Goal: Transaction & Acquisition: Book appointment/travel/reservation

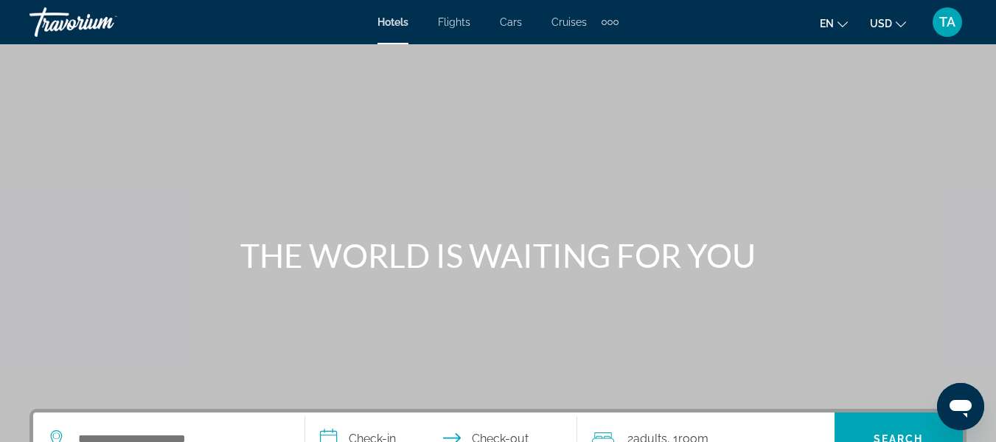
click at [454, 24] on span "Flights" at bounding box center [454, 22] width 32 height 12
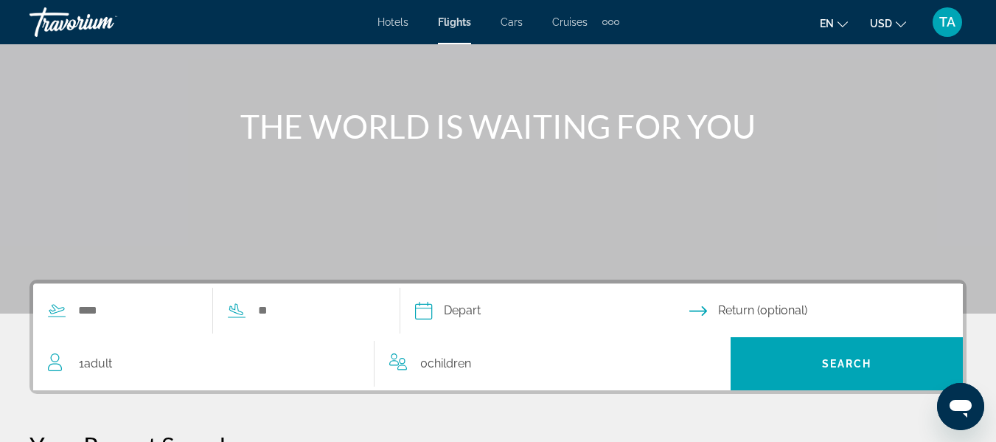
scroll to position [147, 0]
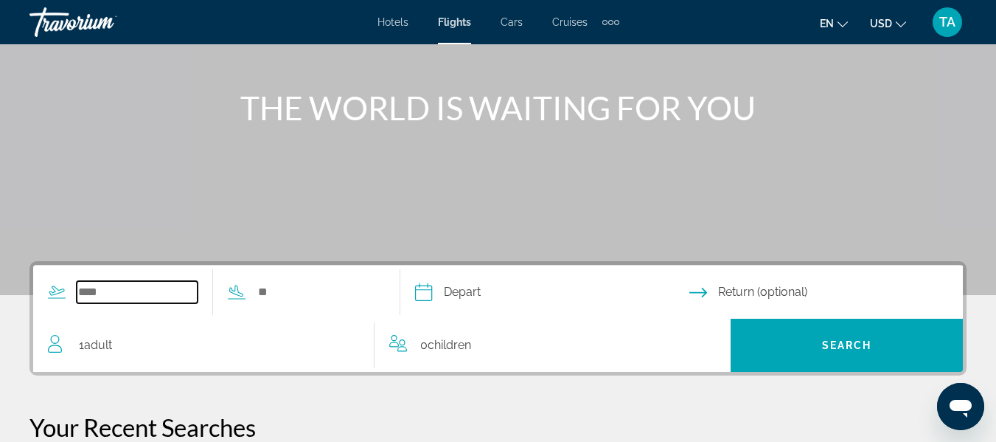
click at [181, 296] on input "Search widget" at bounding box center [137, 292] width 121 height 22
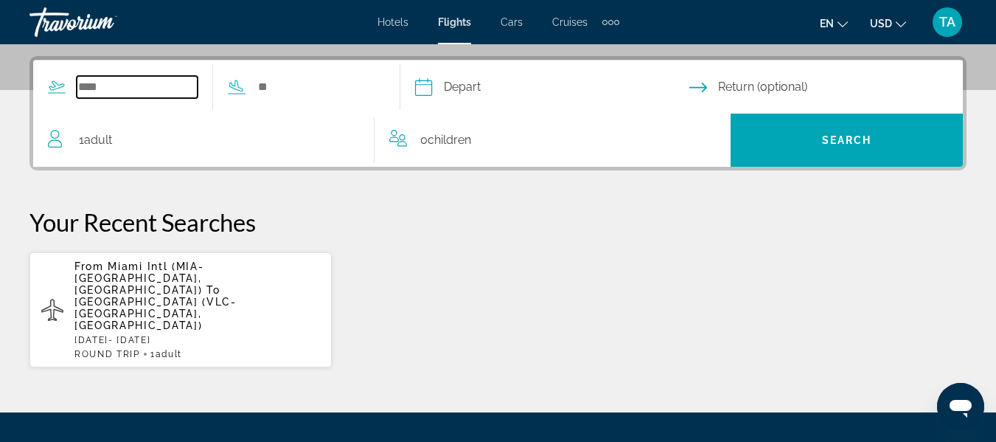
scroll to position [360, 0]
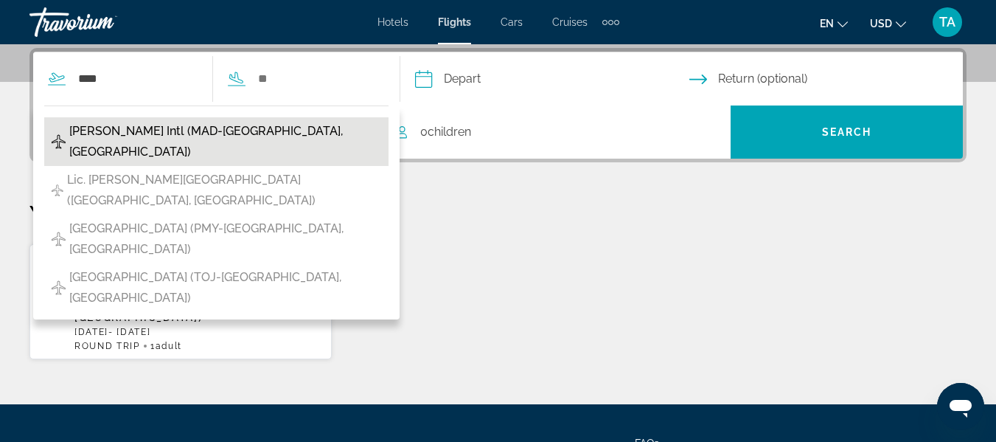
click at [215, 127] on span "[PERSON_NAME] Intl (MAD-[GEOGRAPHIC_DATA], [GEOGRAPHIC_DATA])" at bounding box center [225, 141] width 312 height 41
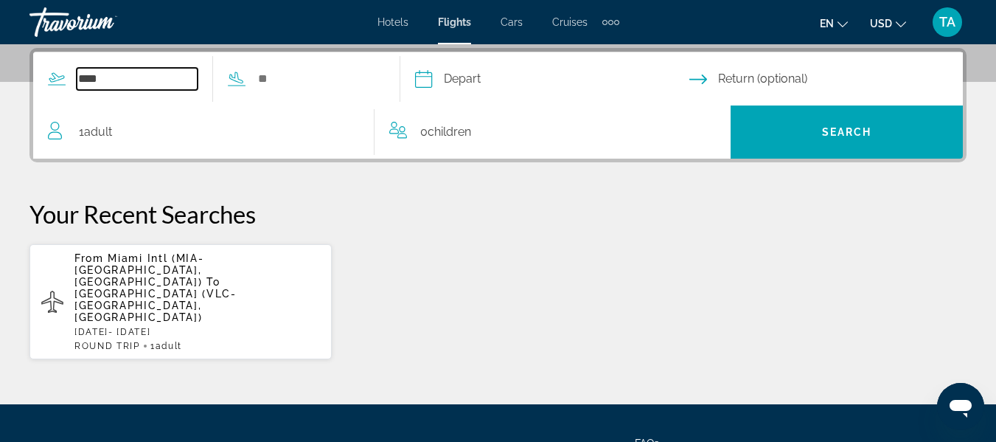
type input "**********"
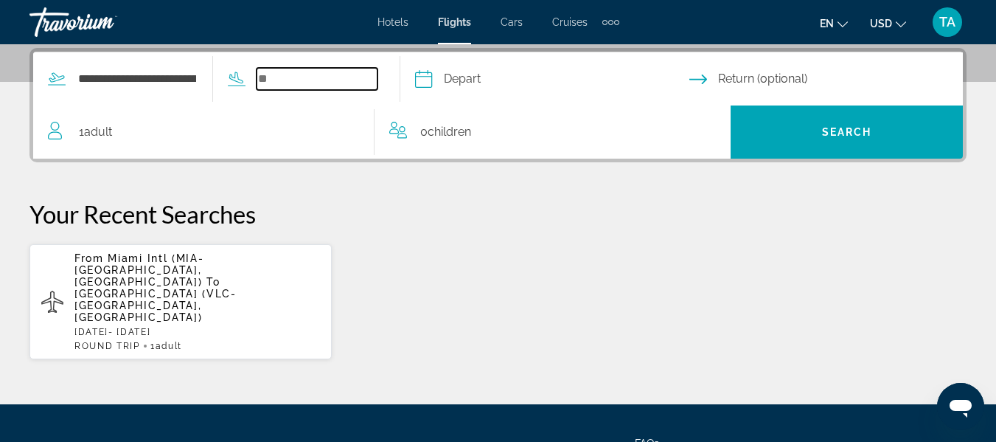
click at [290, 83] on input "Search widget" at bounding box center [317, 79] width 121 height 22
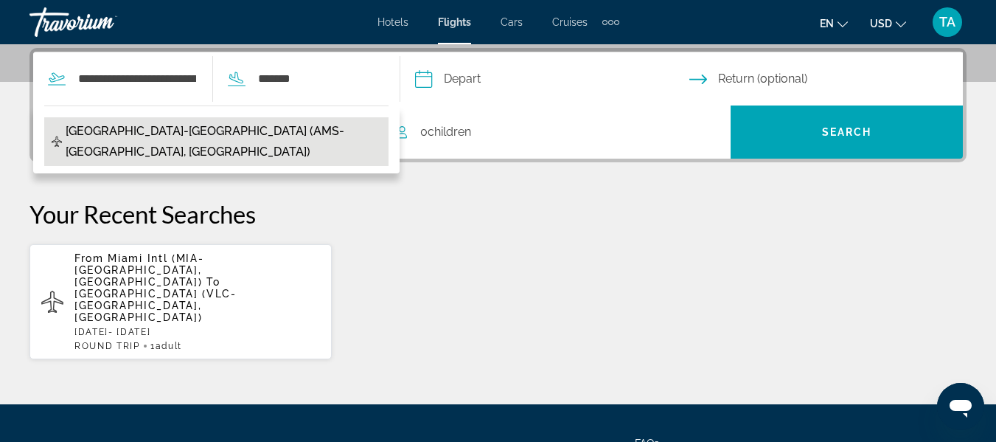
click at [185, 128] on span "[GEOGRAPHIC_DATA]-[GEOGRAPHIC_DATA] (AMS-[GEOGRAPHIC_DATA], [GEOGRAPHIC_DATA])" at bounding box center [223, 141] width 315 height 41
type input "**********"
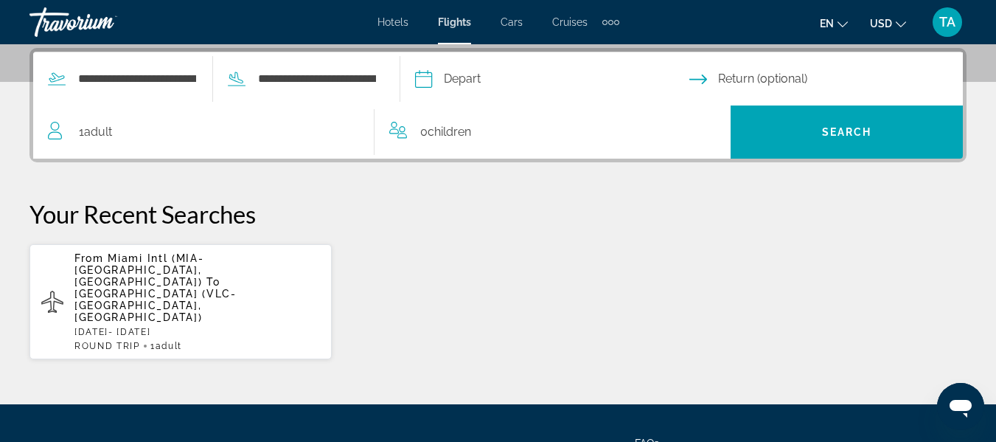
click at [508, 78] on input "Depart date" at bounding box center [551, 80] width 280 height 57
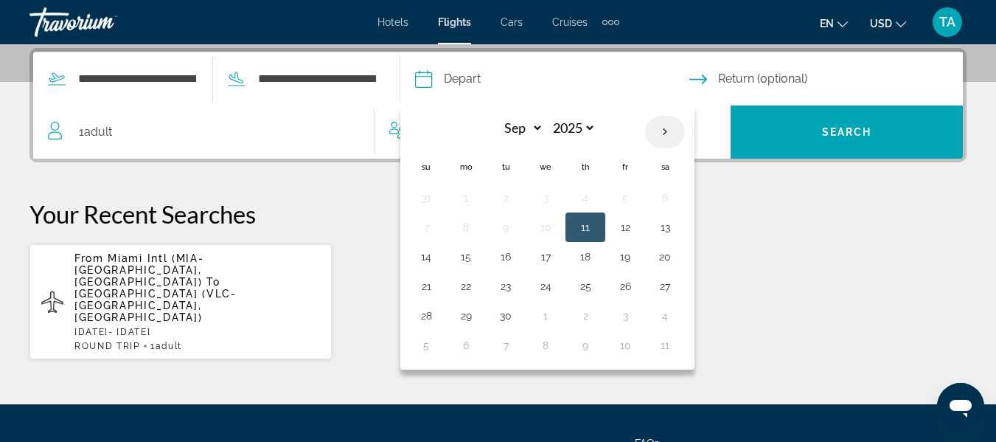
click at [685, 128] on th "Next month" at bounding box center [665, 132] width 40 height 32
click at [685, 131] on th "Next month" at bounding box center [665, 132] width 40 height 32
click at [368, 207] on p "Your Recent Searches" at bounding box center [497, 213] width 937 height 29
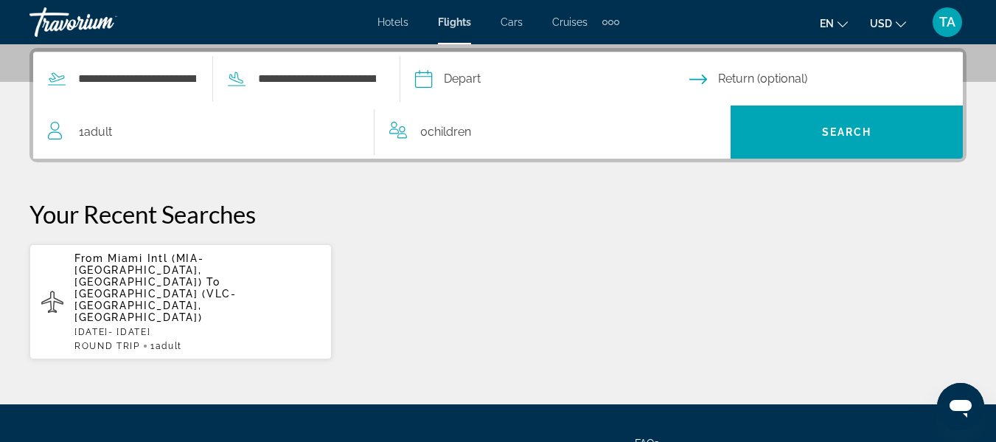
click at [520, 76] on input "Depart date" at bounding box center [551, 80] width 280 height 57
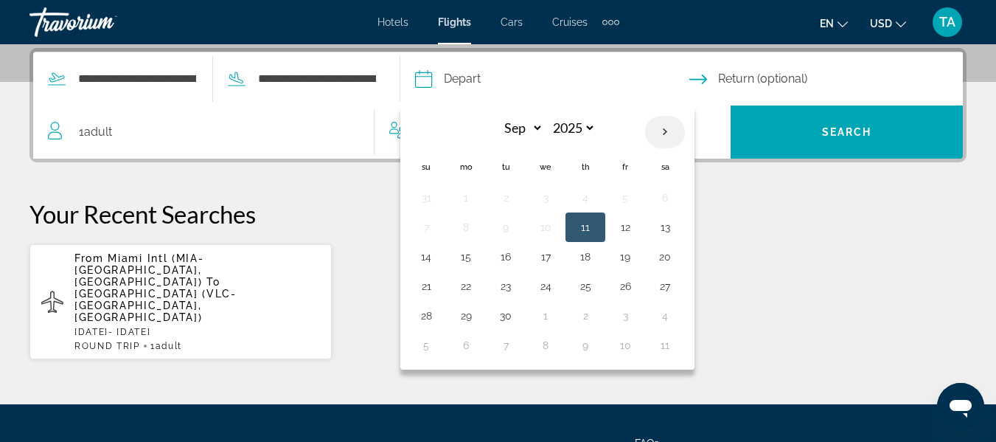
click at [685, 129] on th "Next month" at bounding box center [665, 132] width 40 height 32
click at [685, 133] on th "Next month" at bounding box center [665, 132] width 40 height 32
select select "**"
click at [597, 223] on button "6" at bounding box center [585, 227] width 24 height 21
type input "**********"
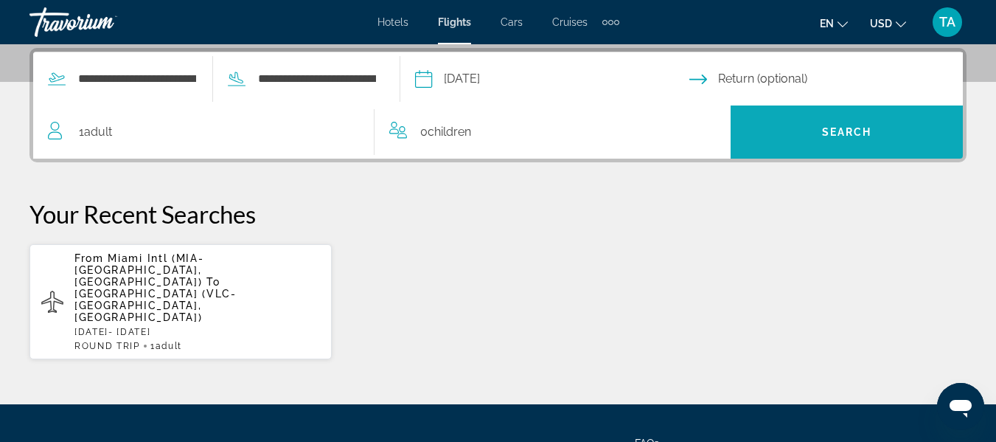
click at [827, 132] on span "Search" at bounding box center [847, 132] width 50 height 12
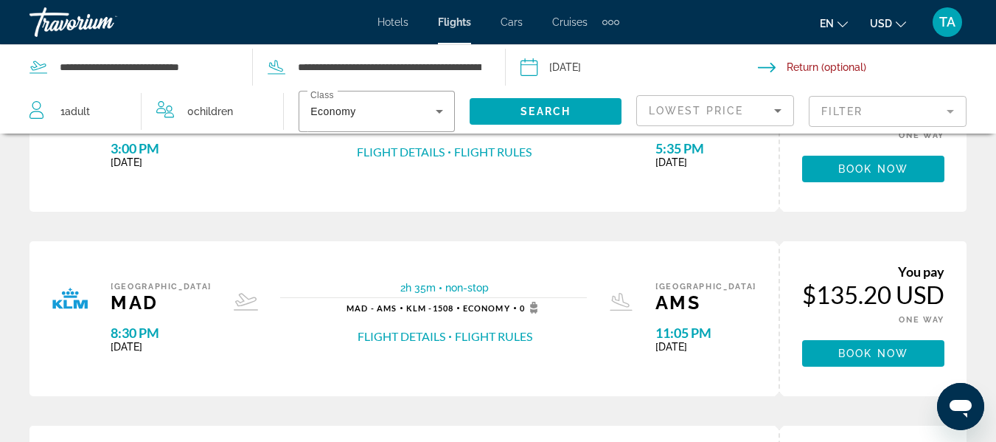
scroll to position [678, 0]
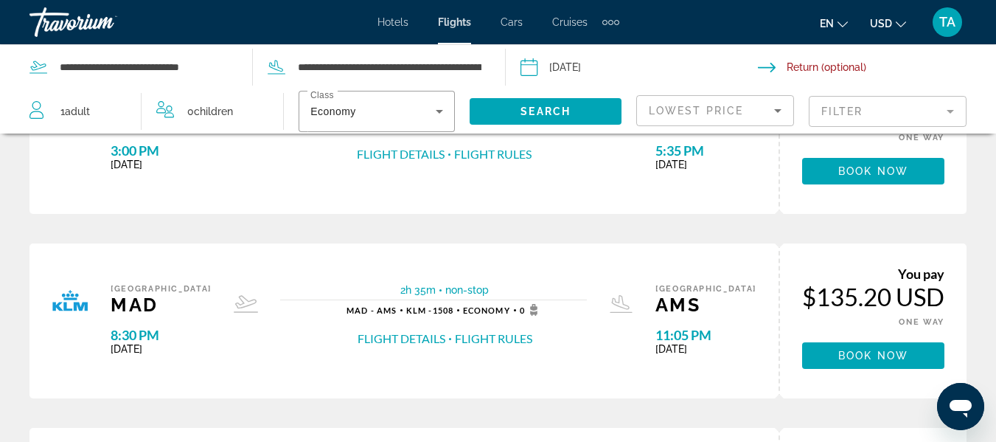
click at [403, 24] on span "Hotels" at bounding box center [392, 22] width 31 height 12
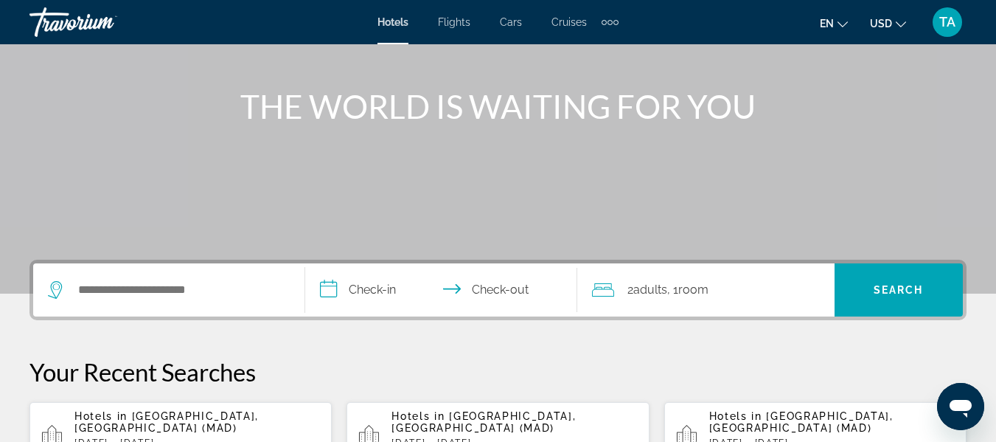
scroll to position [177, 0]
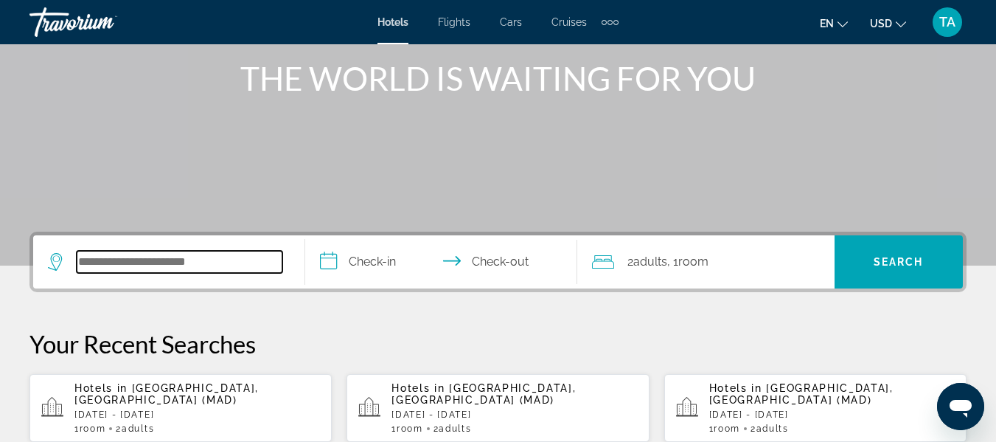
click at [278, 256] on input "Search widget" at bounding box center [180, 262] width 206 height 22
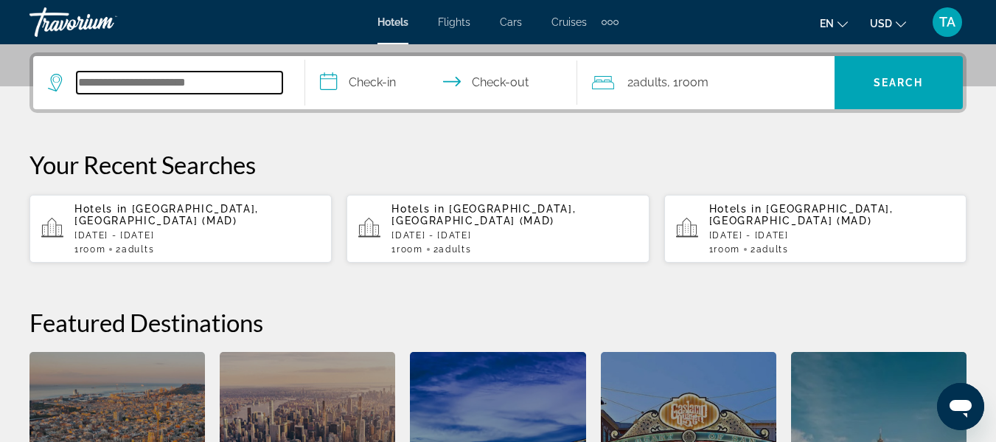
scroll to position [360, 0]
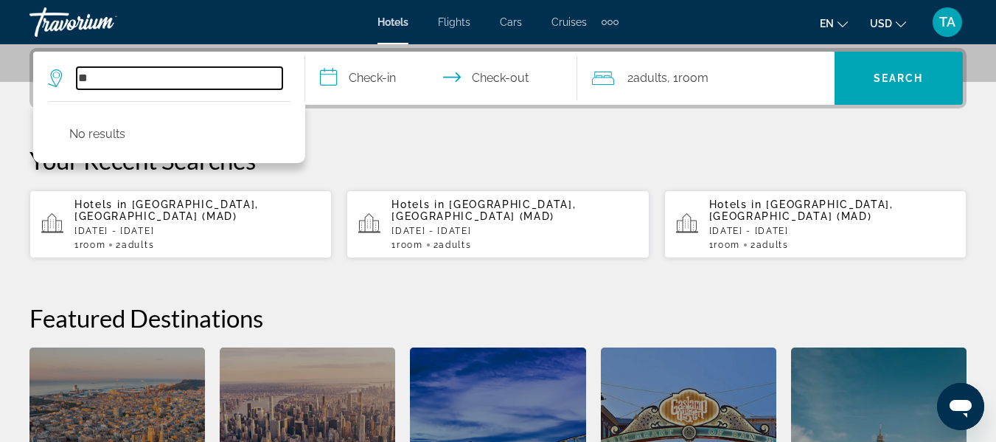
type input "*"
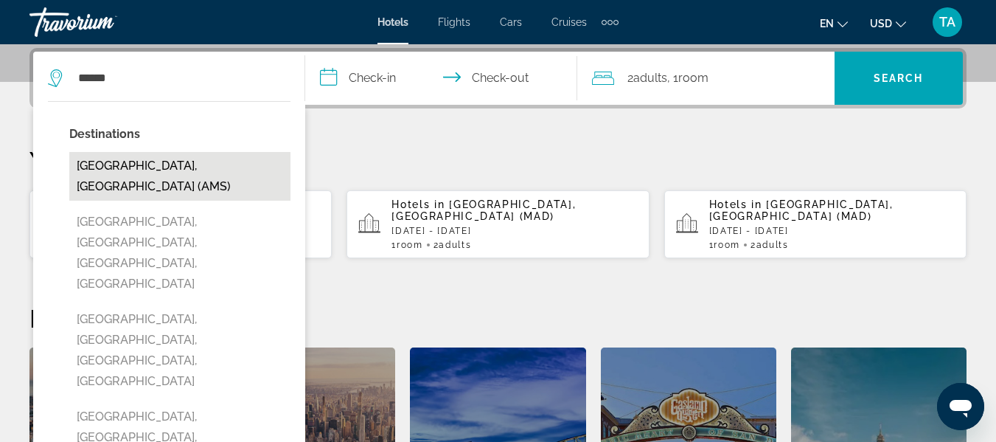
click at [189, 171] on button "[GEOGRAPHIC_DATA], [GEOGRAPHIC_DATA] (AMS)" at bounding box center [179, 176] width 221 height 49
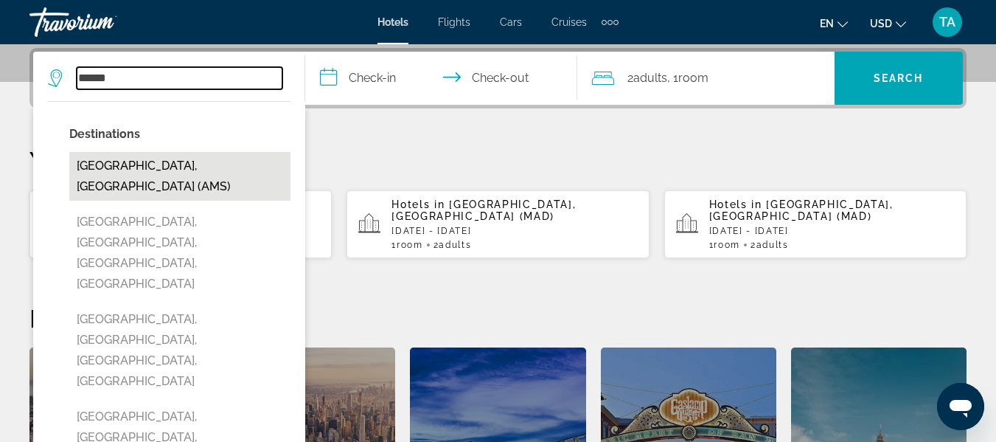
type input "**********"
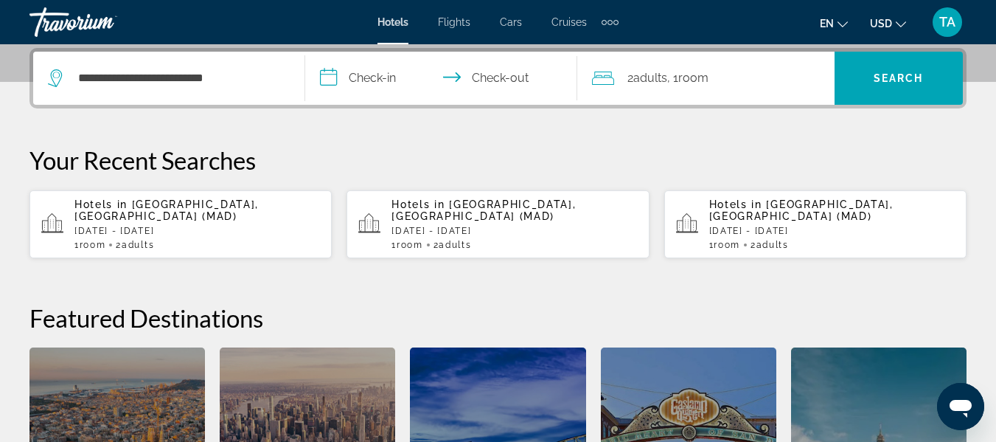
click at [400, 83] on input "**********" at bounding box center [444, 80] width 278 height 57
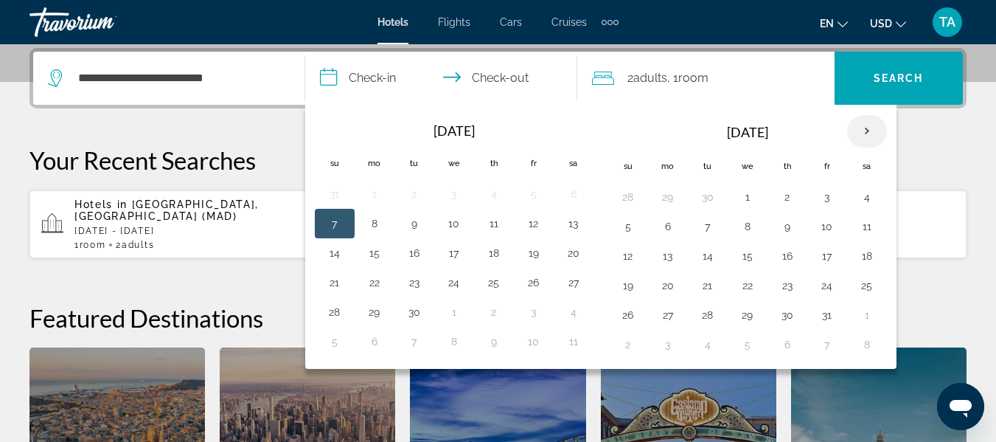
click at [870, 135] on th "Next month" at bounding box center [867, 131] width 40 height 32
click at [789, 225] on button "6" at bounding box center [787, 226] width 24 height 21
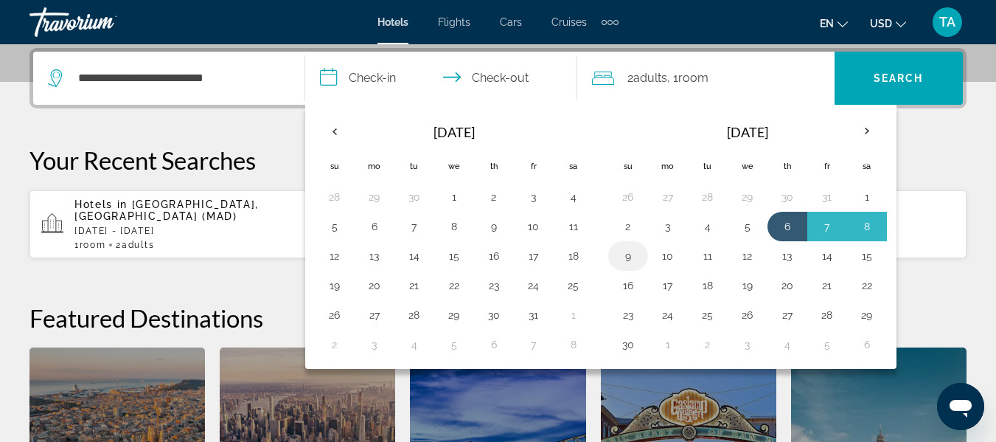
click at [629, 253] on button "9" at bounding box center [628, 255] width 24 height 21
type input "**********"
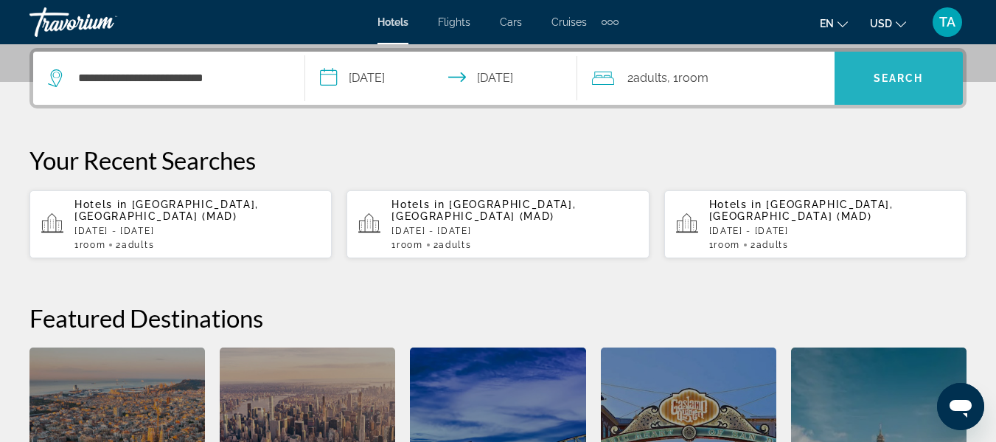
click at [886, 74] on span "Search" at bounding box center [898, 78] width 50 height 12
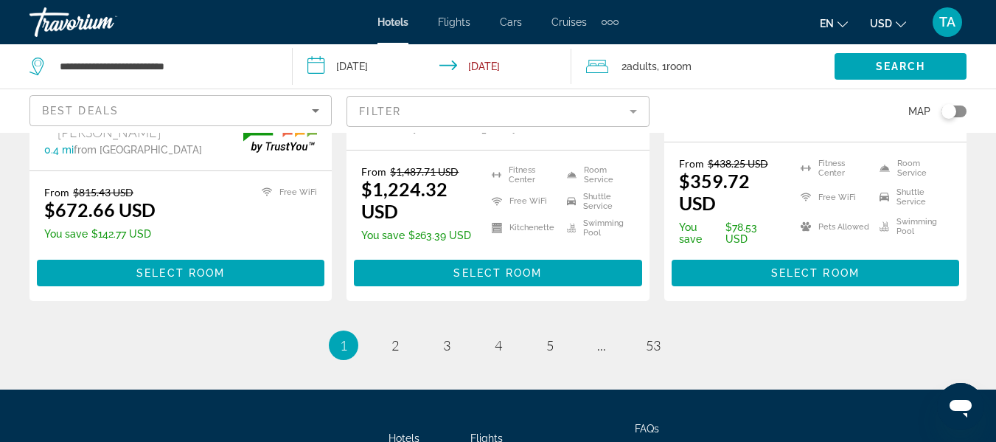
scroll to position [2123, 0]
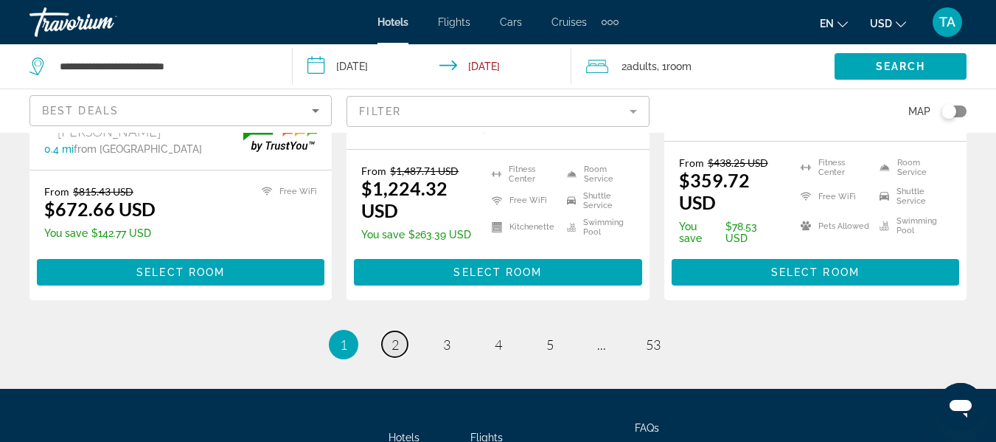
click at [396, 336] on span "2" at bounding box center [394, 344] width 7 height 16
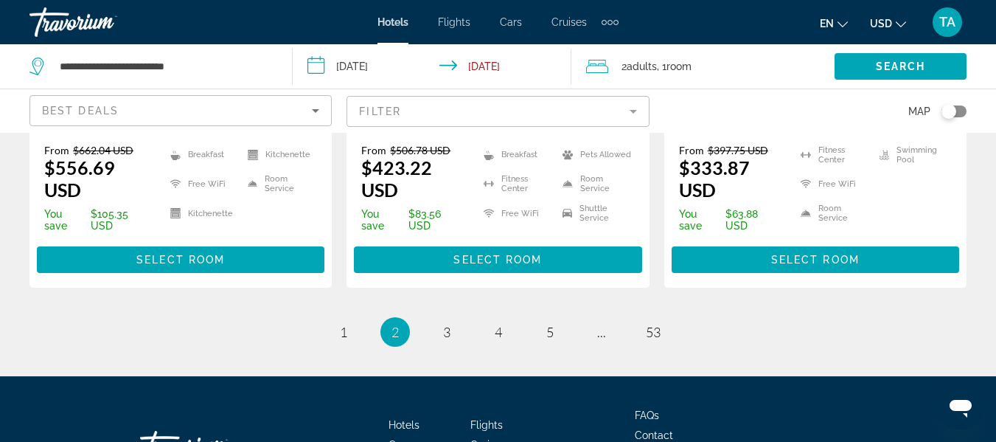
scroll to position [2093, 0]
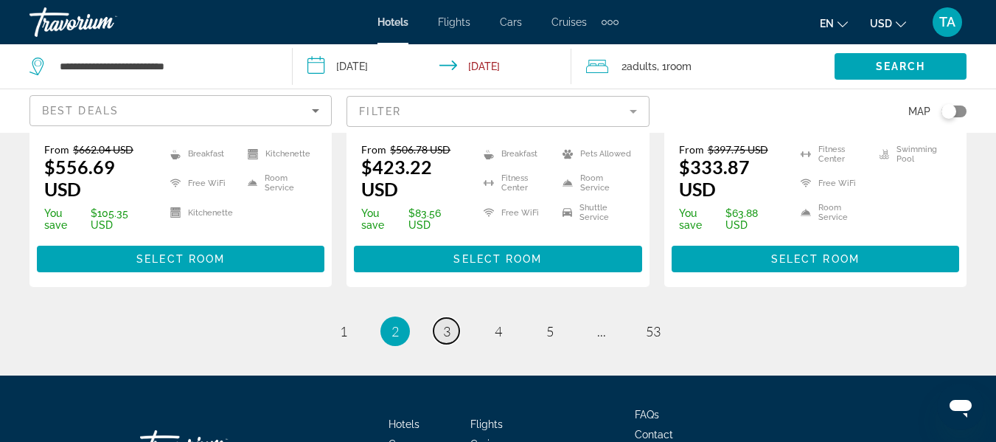
click at [447, 323] on span "3" at bounding box center [446, 331] width 7 height 16
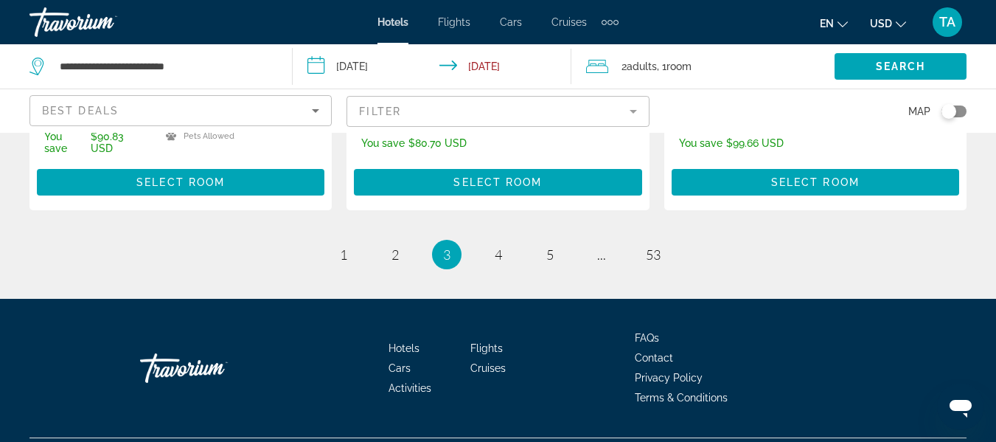
scroll to position [2211, 0]
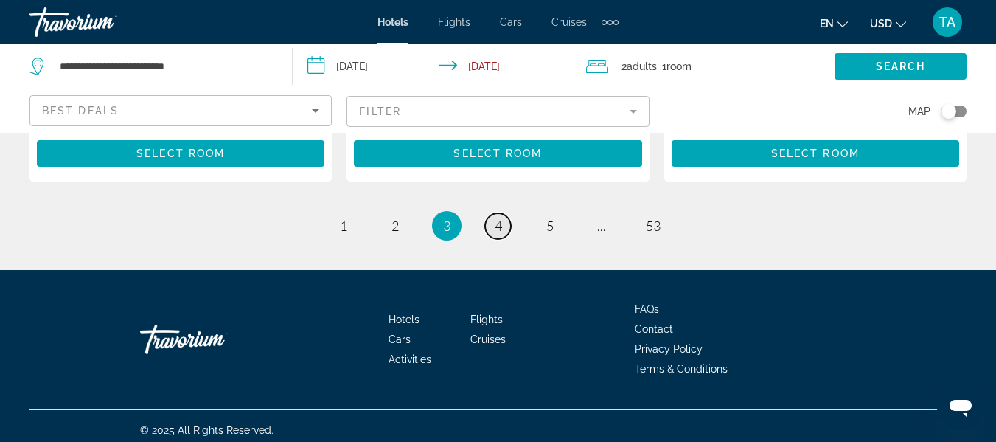
click at [495, 224] on span "4" at bounding box center [498, 225] width 7 height 16
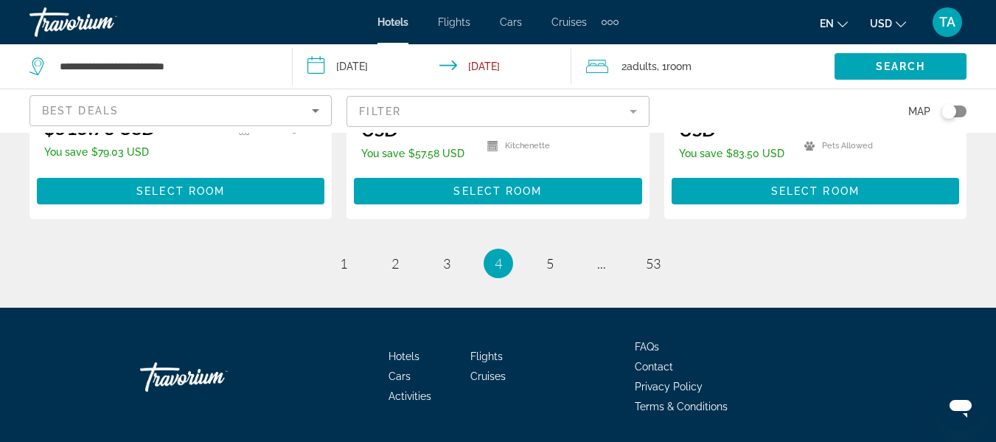
scroll to position [2220, 0]
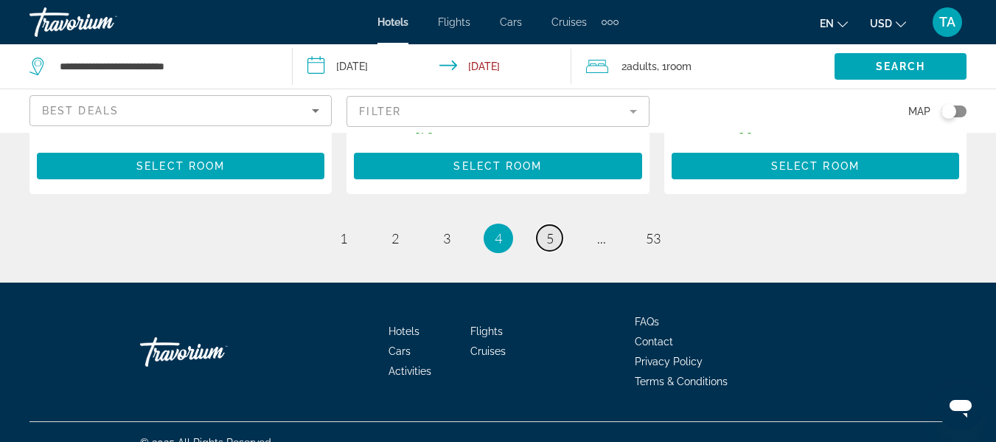
click at [546, 230] on span "5" at bounding box center [549, 238] width 7 height 16
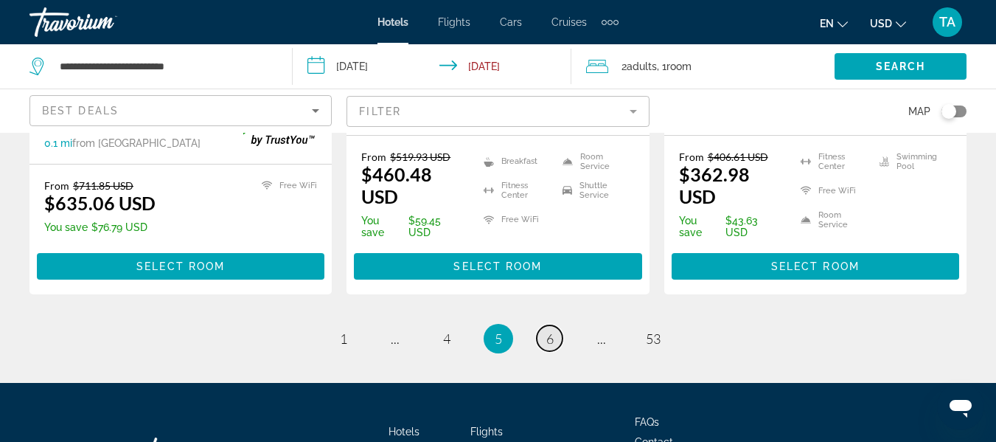
scroll to position [2182, 0]
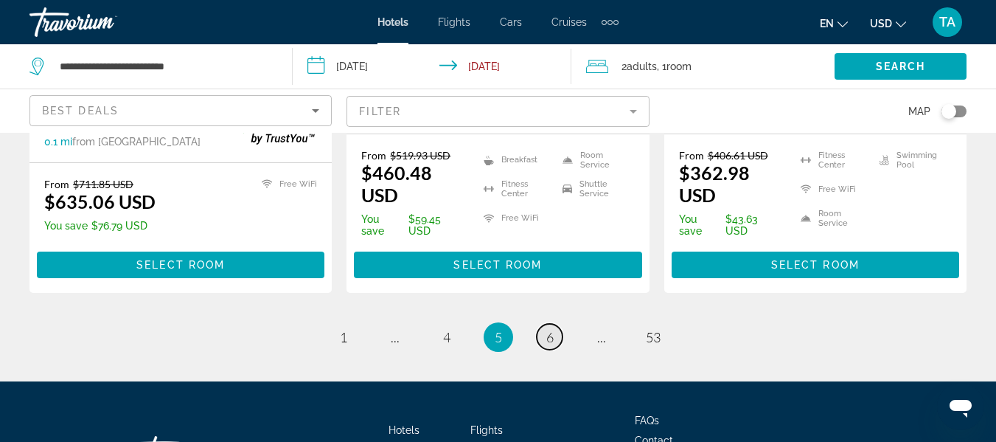
click at [550, 329] on span "6" at bounding box center [549, 337] width 7 height 16
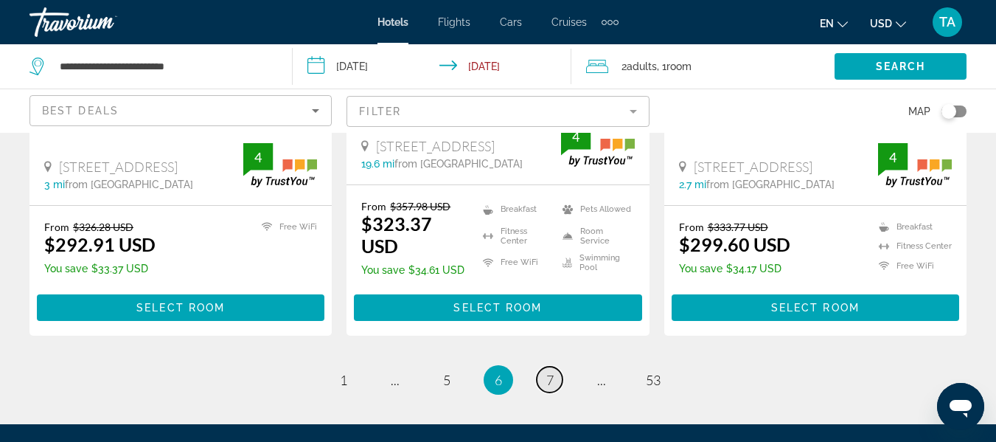
scroll to position [2093, 0]
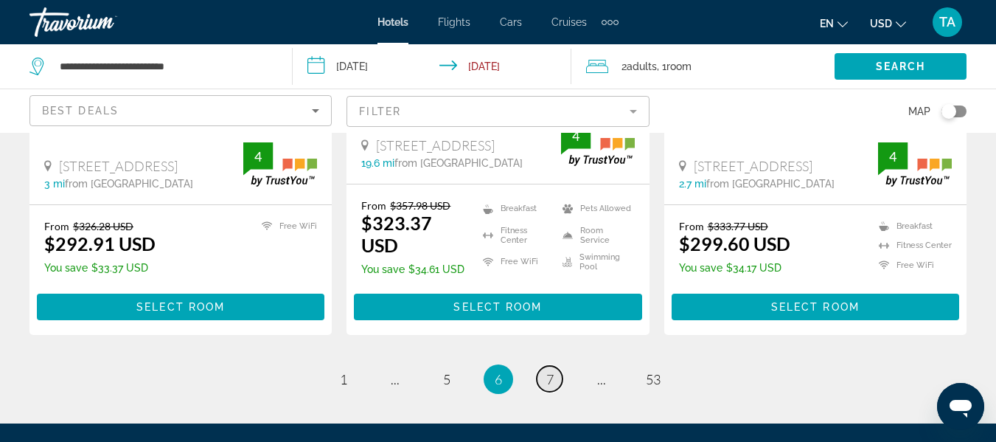
click at [551, 369] on link "page 7" at bounding box center [550, 379] width 26 height 26
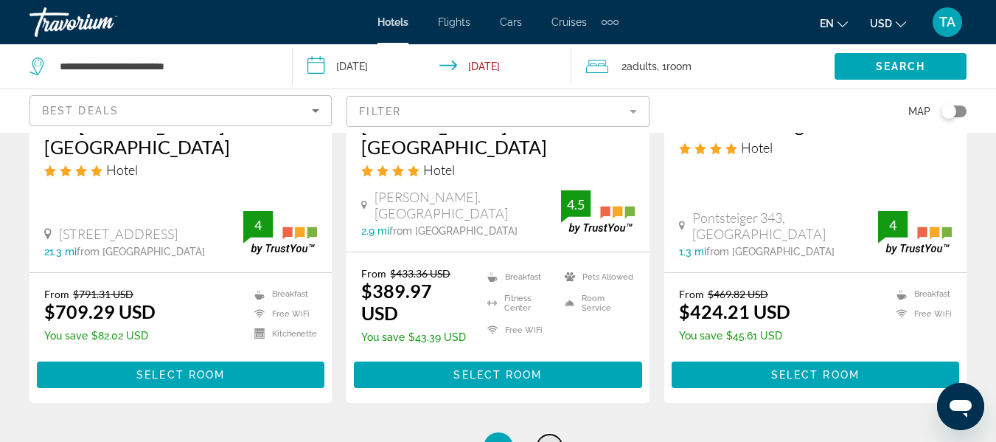
scroll to position [2064, 0]
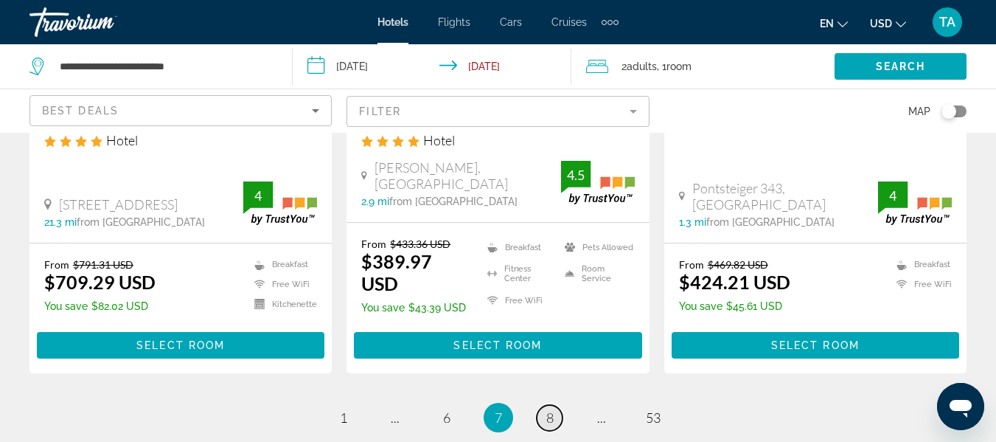
click at [550, 409] on span "8" at bounding box center [549, 417] width 7 height 16
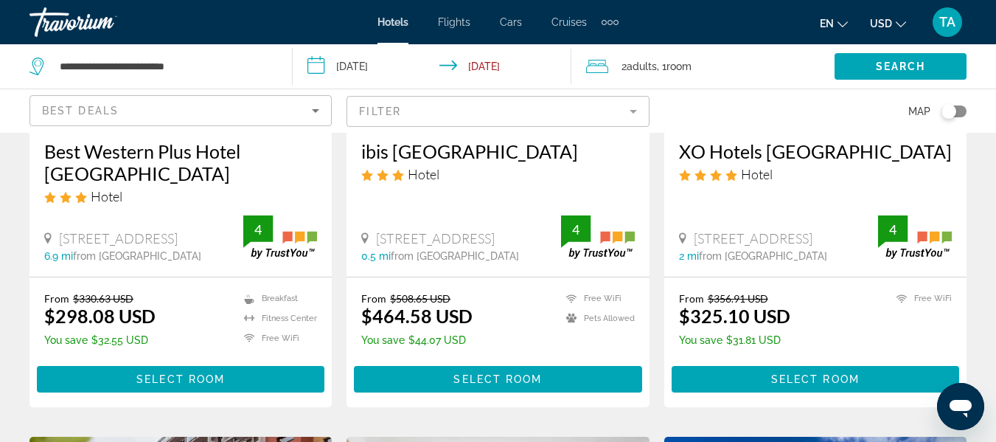
scroll to position [265, 0]
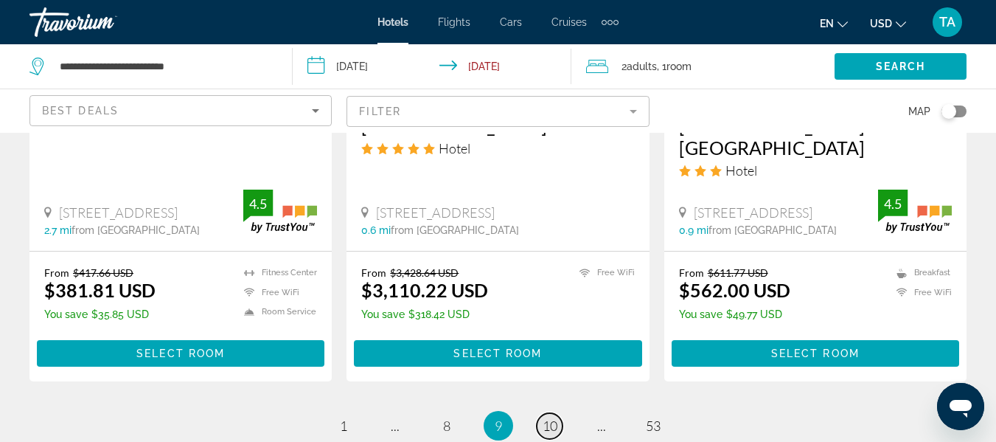
scroll to position [2093, 0]
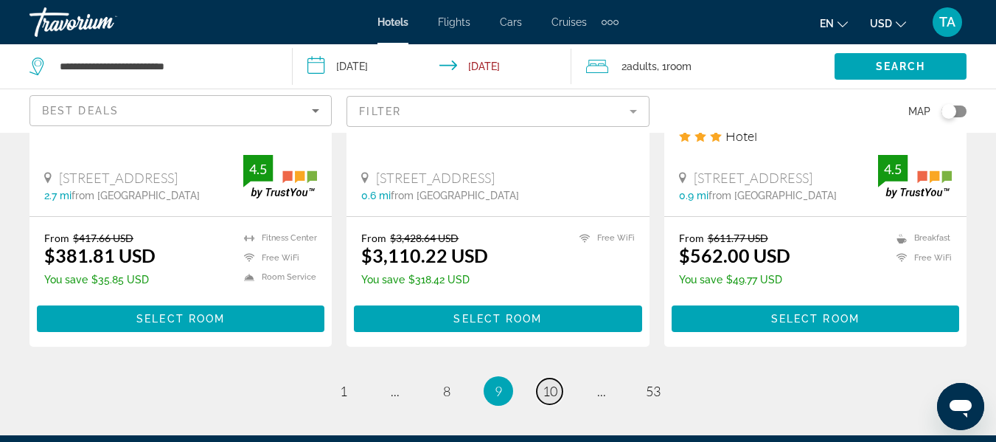
click at [558, 378] on link "page 10" at bounding box center [550, 391] width 26 height 26
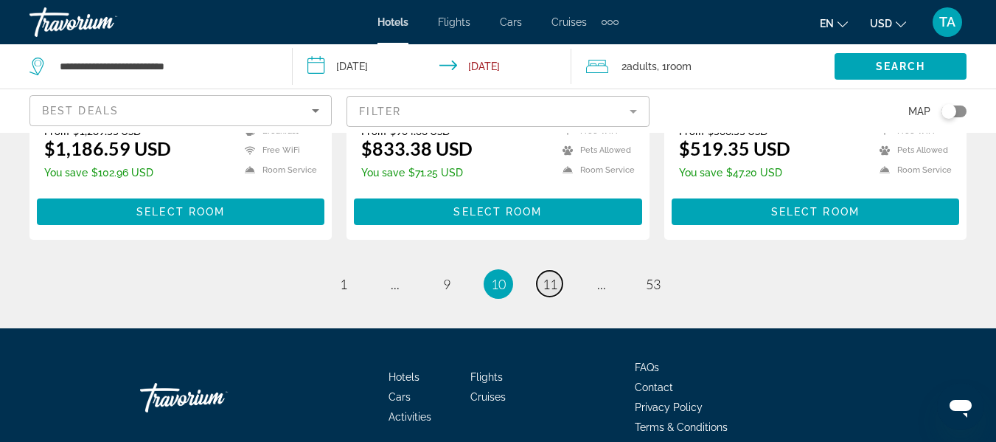
scroll to position [2169, 0]
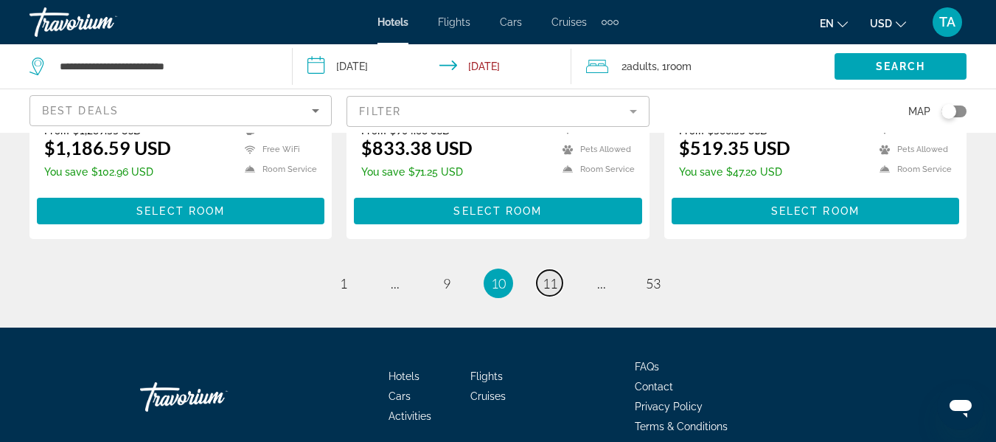
click at [548, 275] on span "11" at bounding box center [550, 283] width 15 height 16
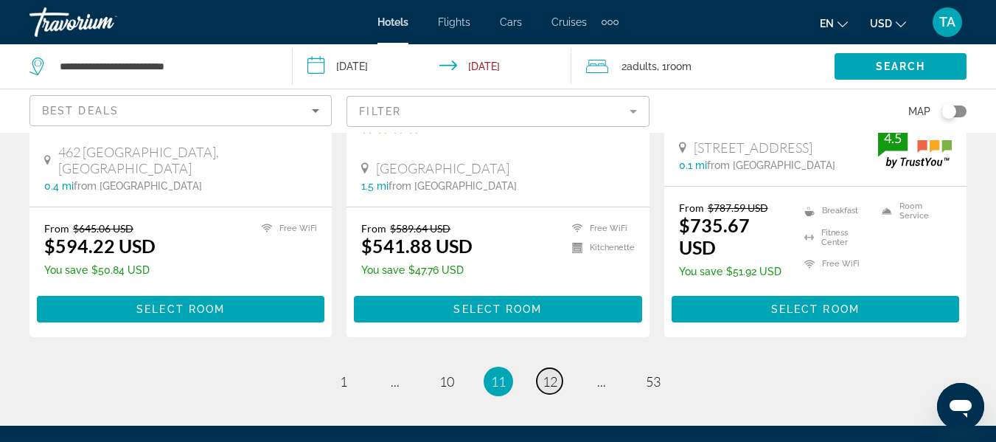
scroll to position [2034, 0]
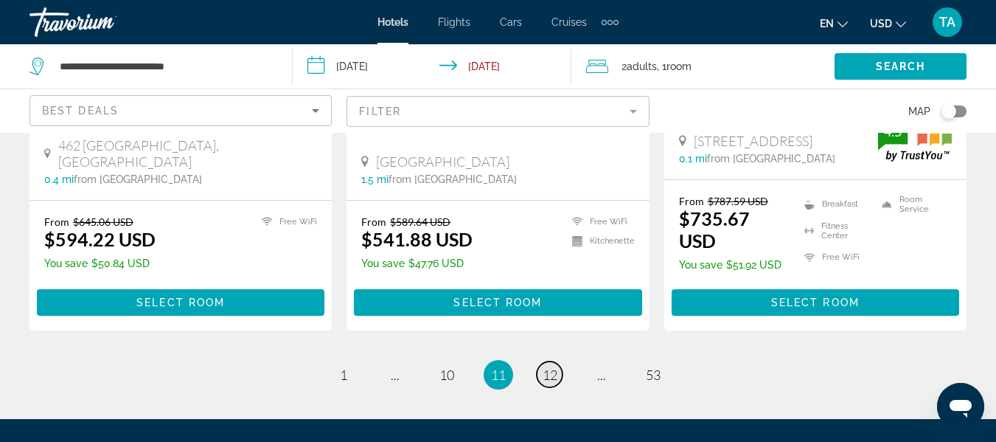
click at [544, 366] on span "12" at bounding box center [550, 374] width 15 height 16
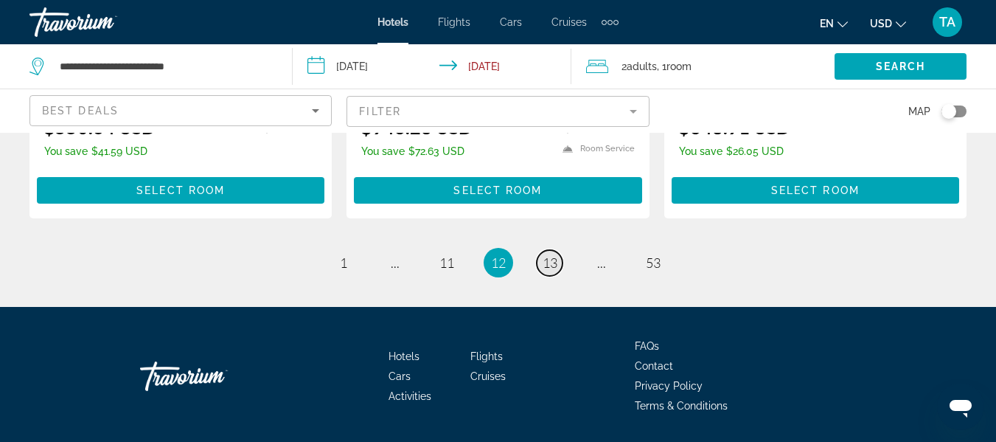
scroll to position [2190, 0]
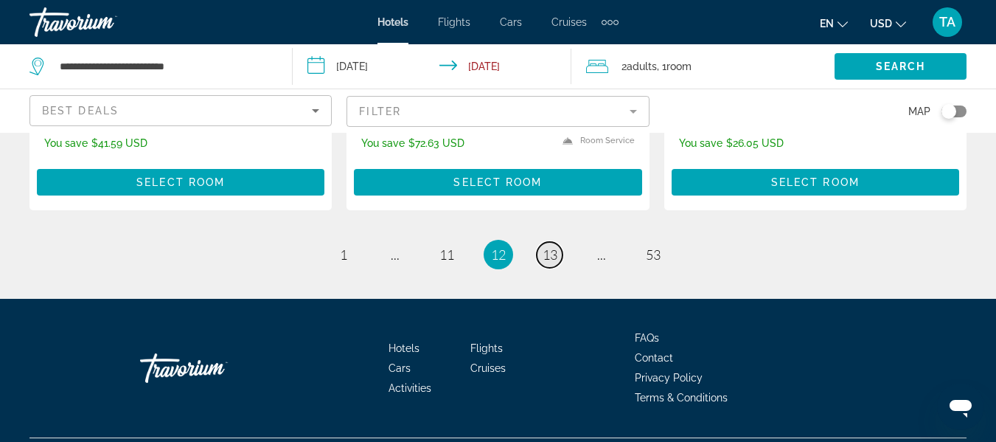
click at [550, 246] on span "13" at bounding box center [550, 254] width 15 height 16
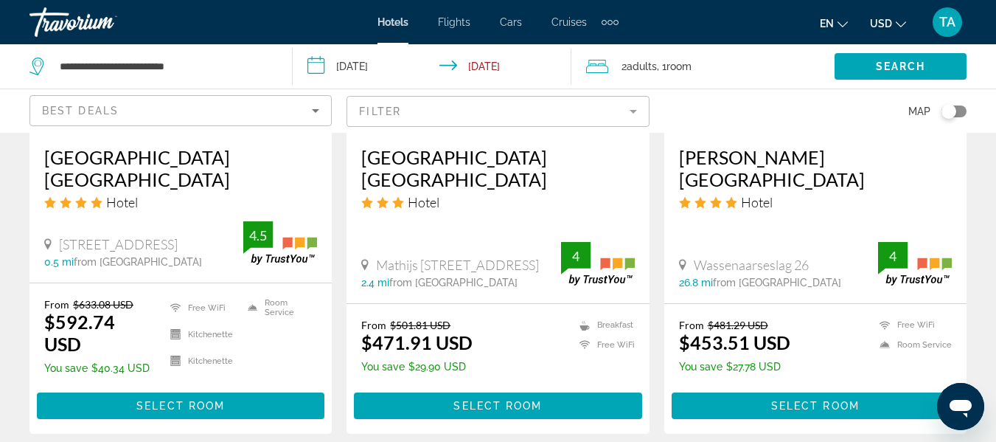
scroll to position [2213, 0]
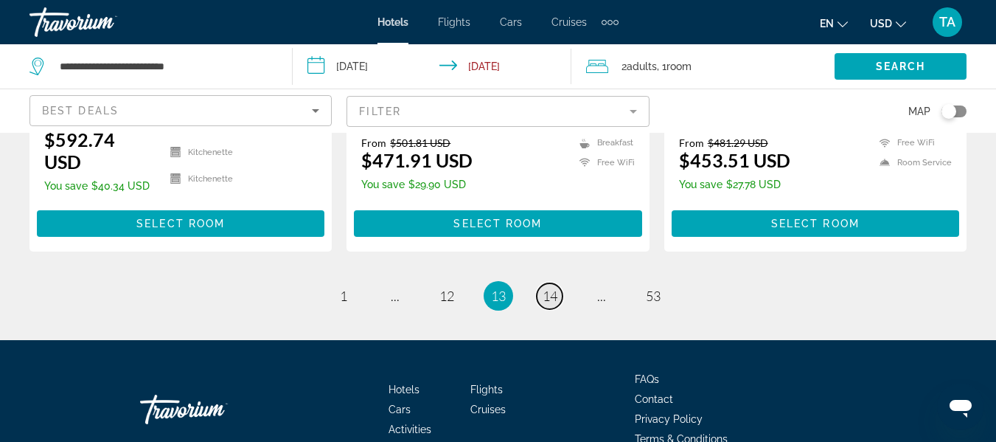
click at [550, 287] on span "14" at bounding box center [550, 295] width 15 height 16
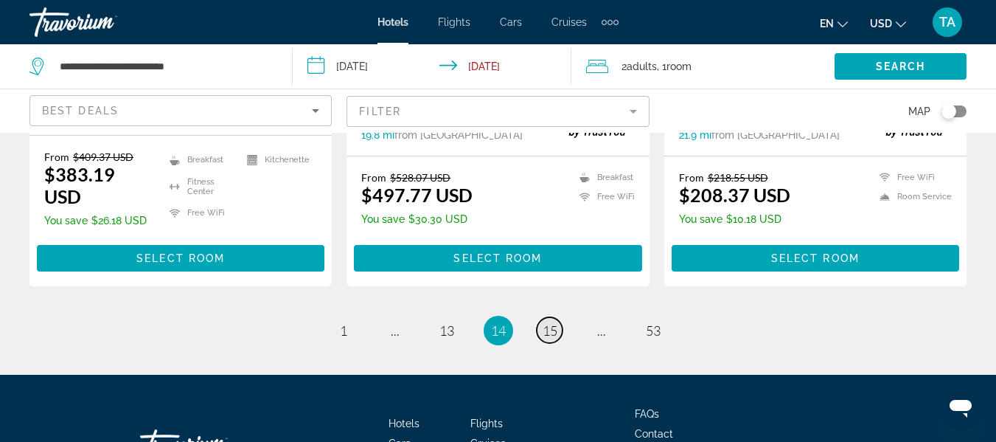
scroll to position [2152, 0]
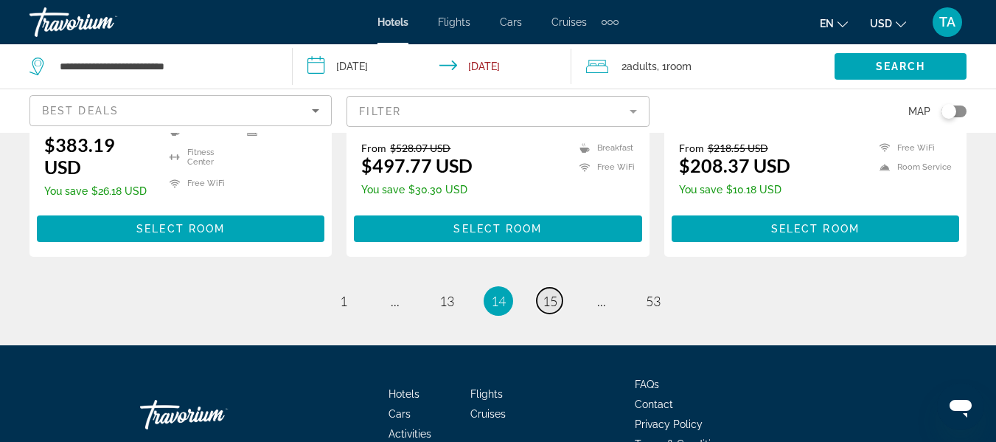
click at [548, 293] on span "15" at bounding box center [550, 301] width 15 height 16
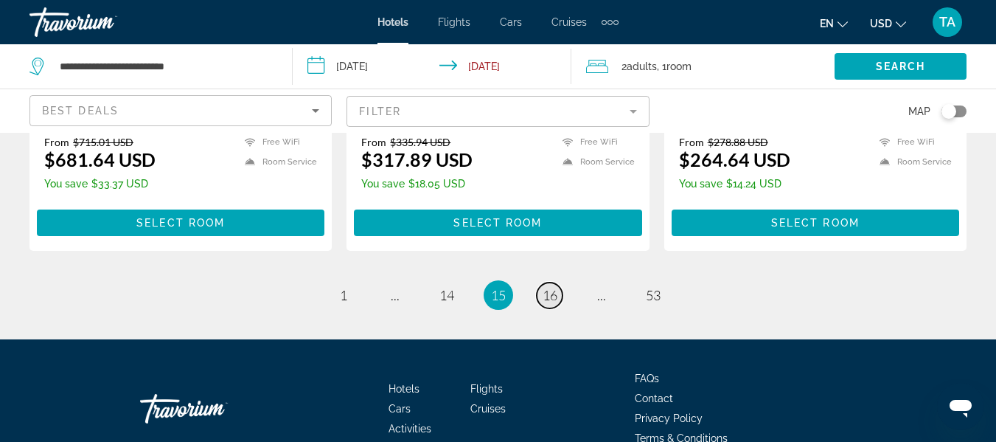
scroll to position [2213, 0]
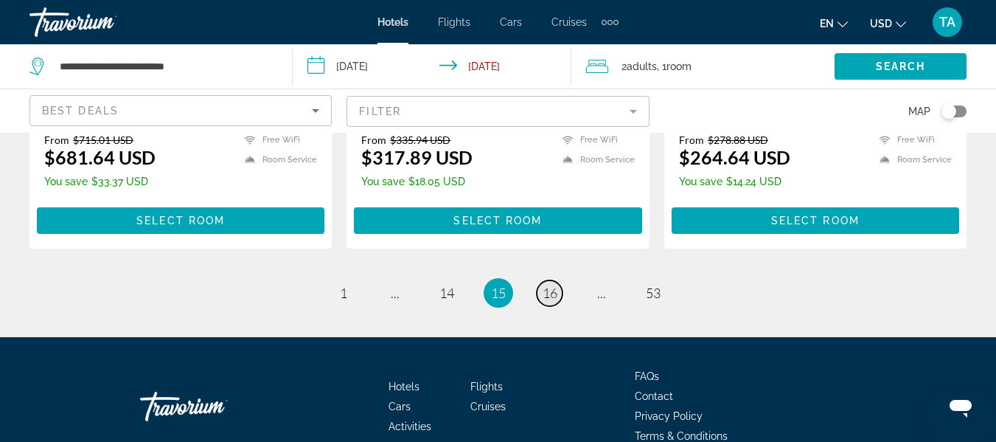
click at [552, 285] on span "16" at bounding box center [550, 293] width 15 height 16
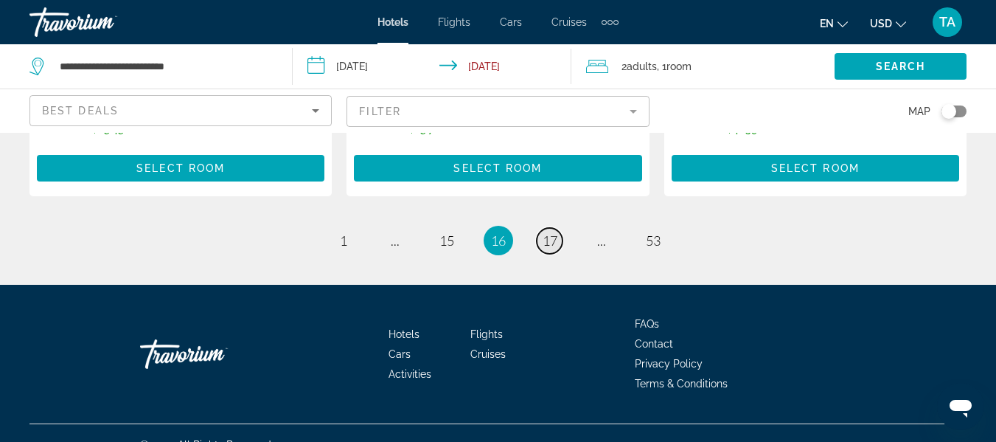
scroll to position [2222, 0]
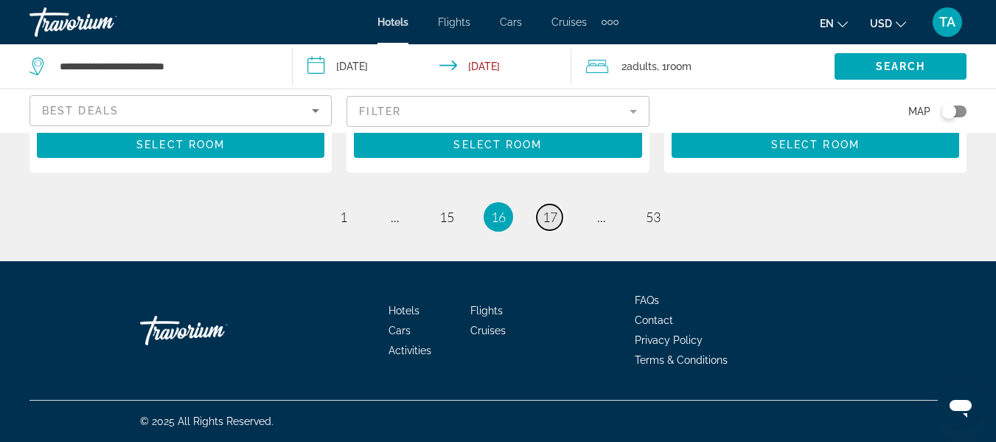
click at [552, 216] on span "17" at bounding box center [550, 217] width 15 height 16
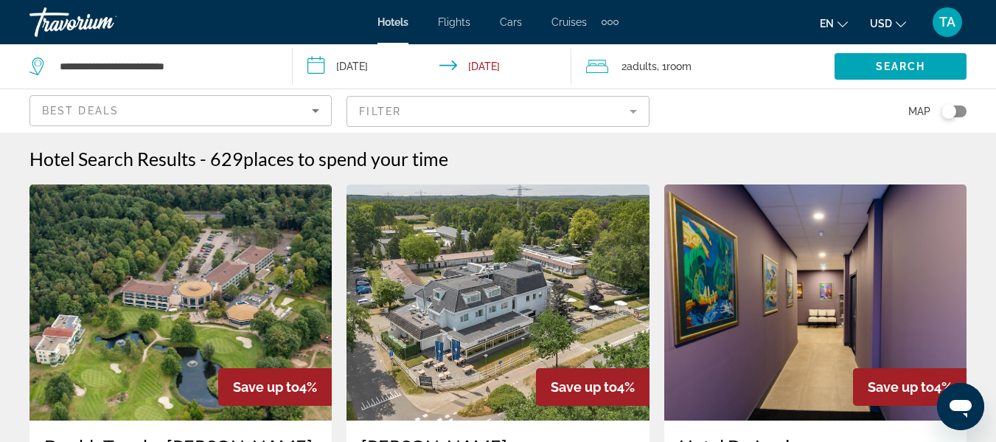
click at [552, 216] on img "Main content" at bounding box center [497, 302] width 302 height 236
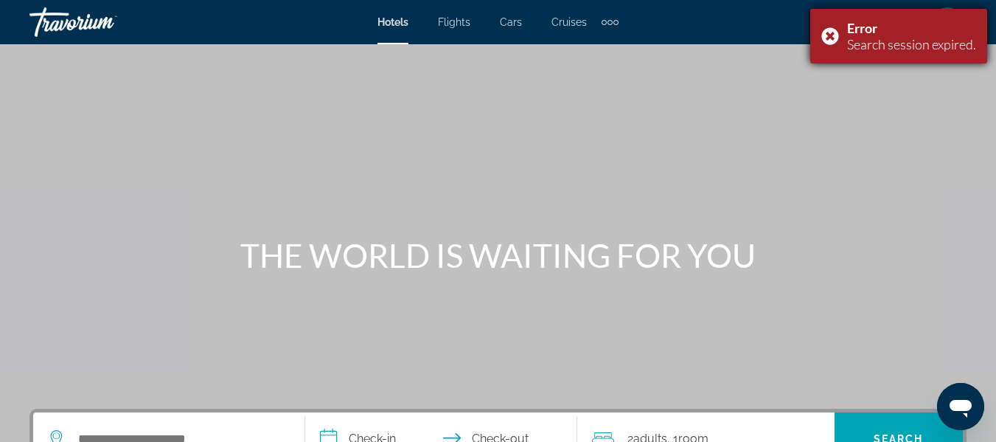
click at [829, 36] on div "Error Search session expired." at bounding box center [898, 36] width 177 height 55
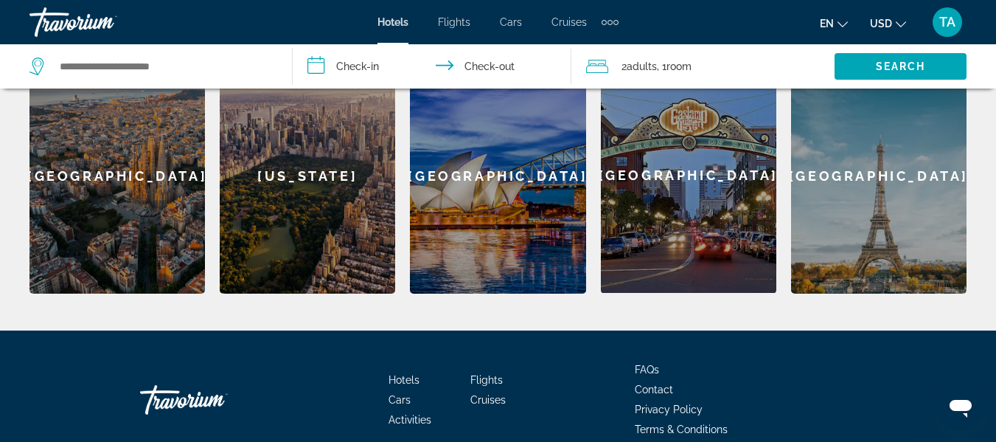
scroll to position [678, 0]
